Goal: Information Seeking & Learning: Learn about a topic

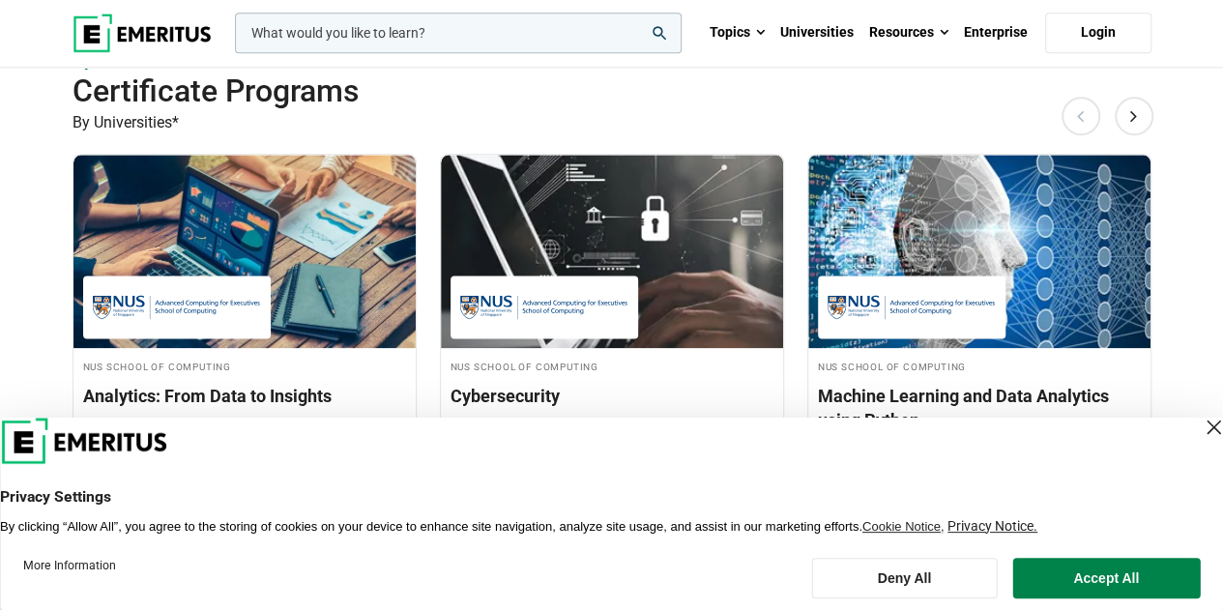
scroll to position [1257, 0]
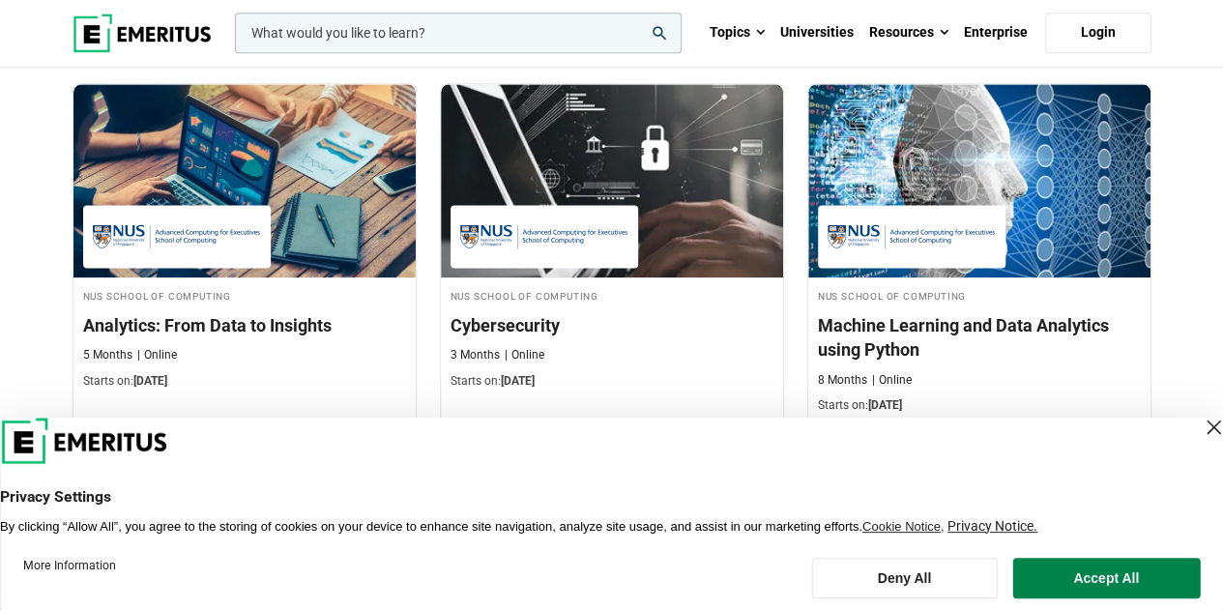
click at [1200, 426] on div "Close Layer" at bounding box center [1213, 427] width 27 height 27
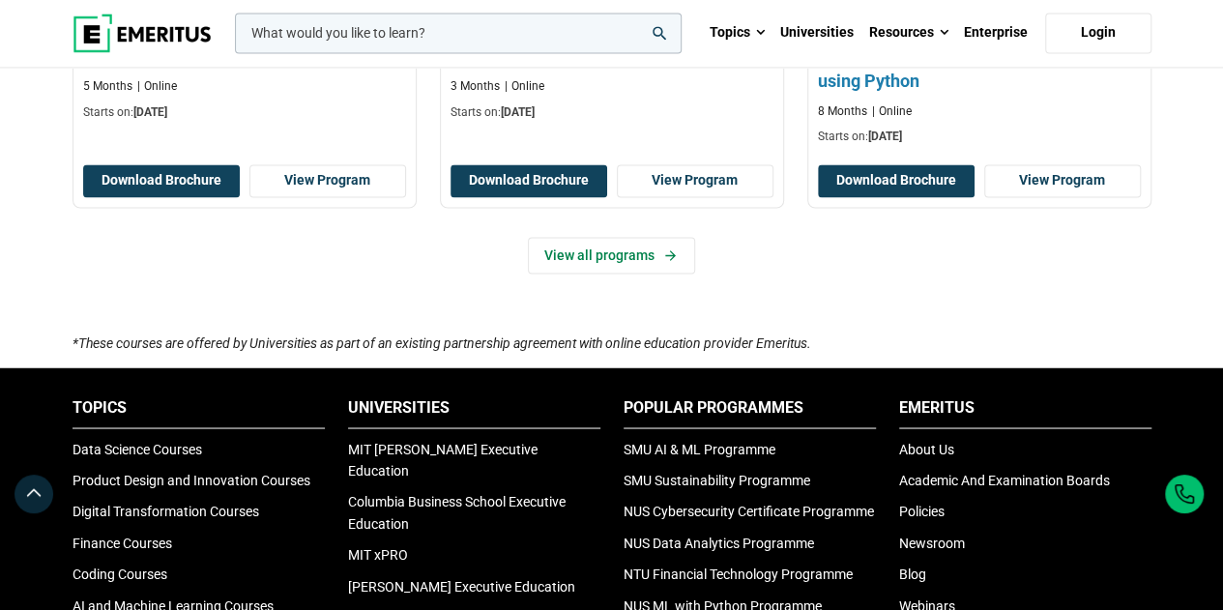
scroll to position [1547, 0]
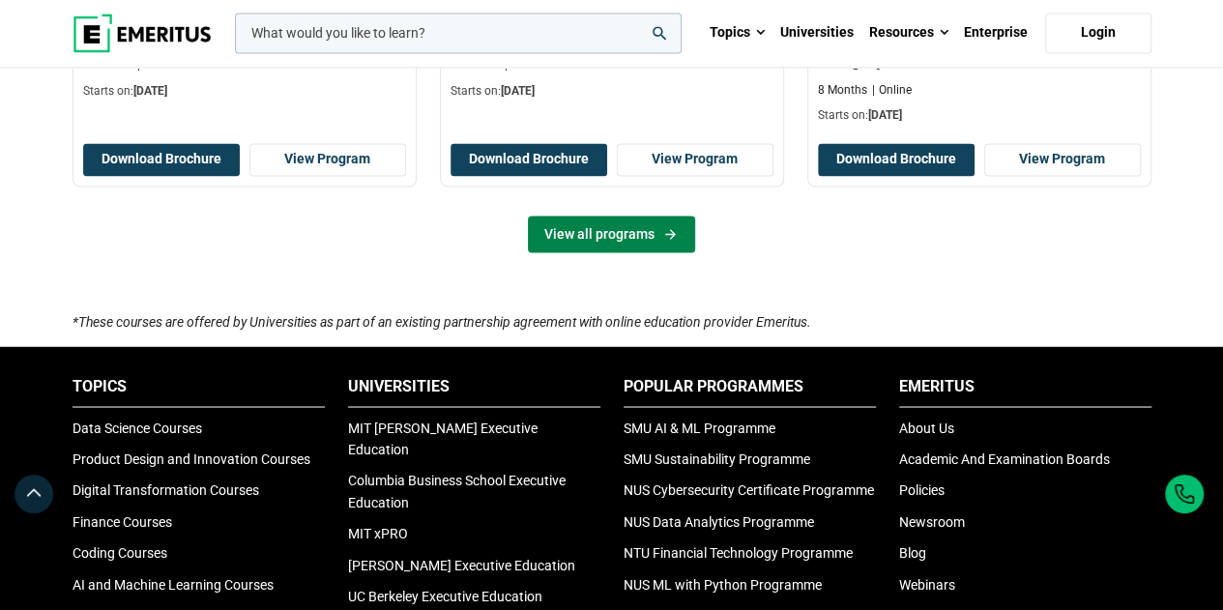
click at [638, 225] on link "View all programs" at bounding box center [611, 234] width 167 height 37
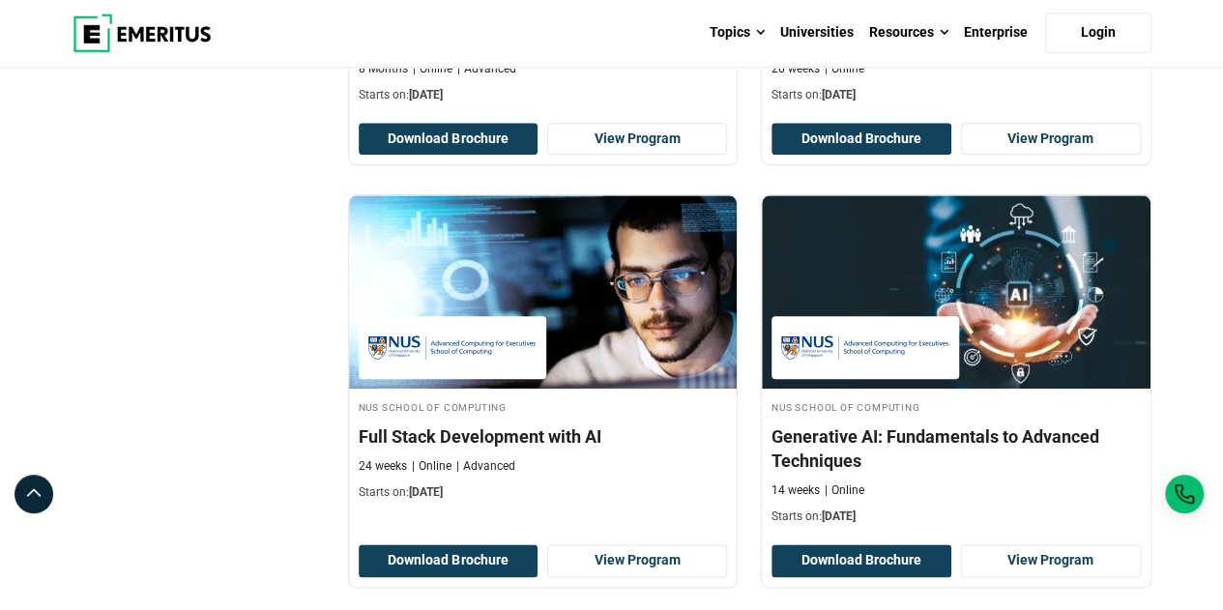
scroll to position [967, 0]
